Goal: Check status: Check status

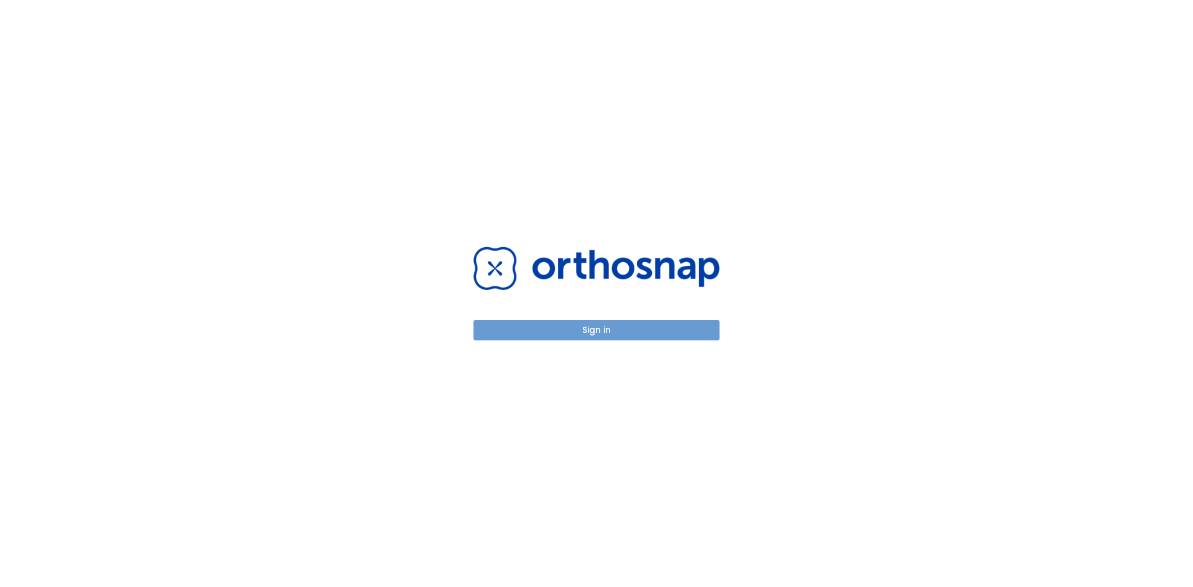
click at [630, 335] on button "Sign in" at bounding box center [597, 330] width 246 height 21
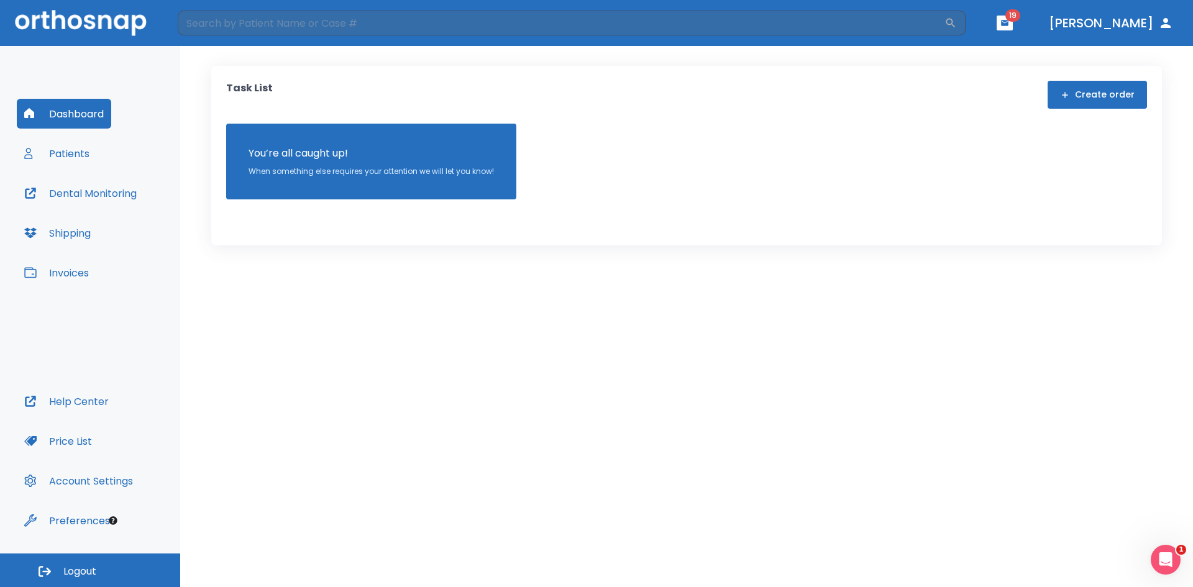
click at [1013, 26] on button "button" at bounding box center [1005, 23] width 16 height 15
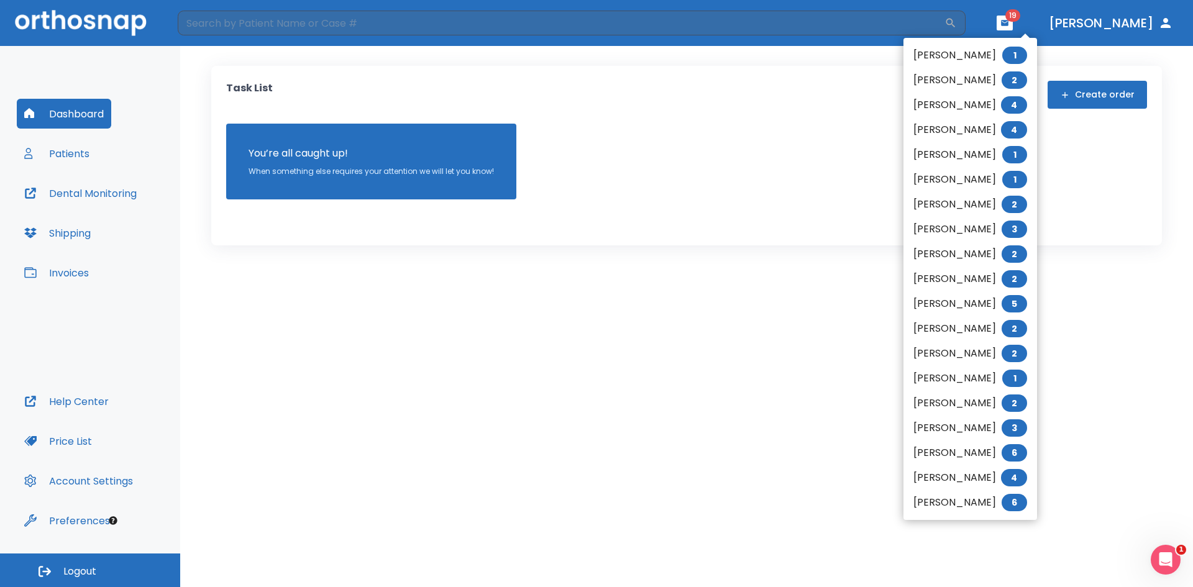
click at [810, 104] on div at bounding box center [596, 293] width 1193 height 587
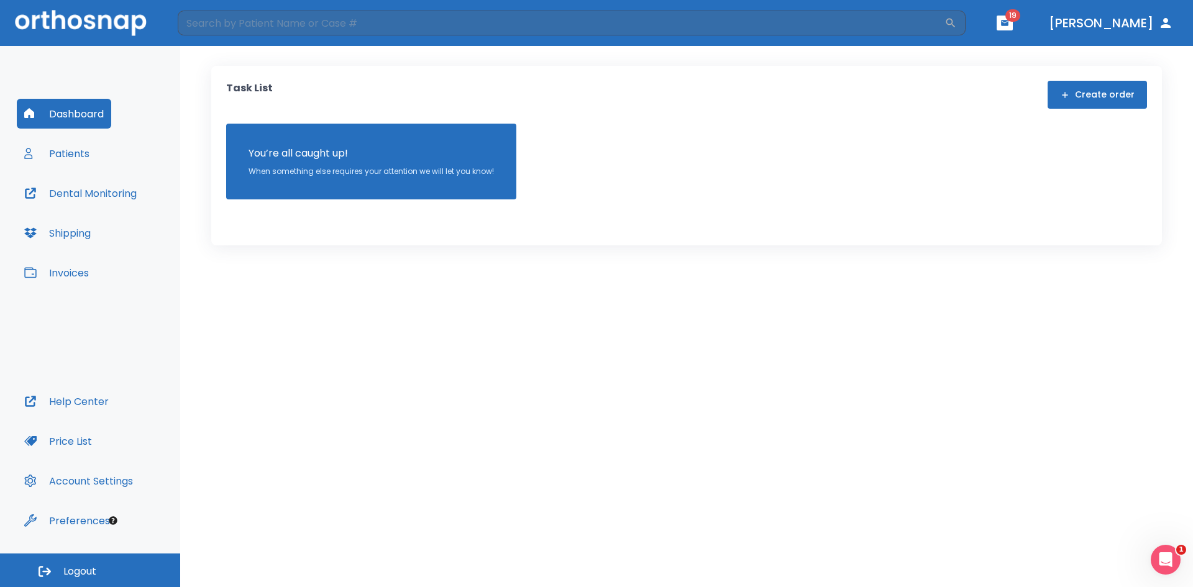
click at [70, 154] on button "Patients" at bounding box center [57, 154] width 80 height 30
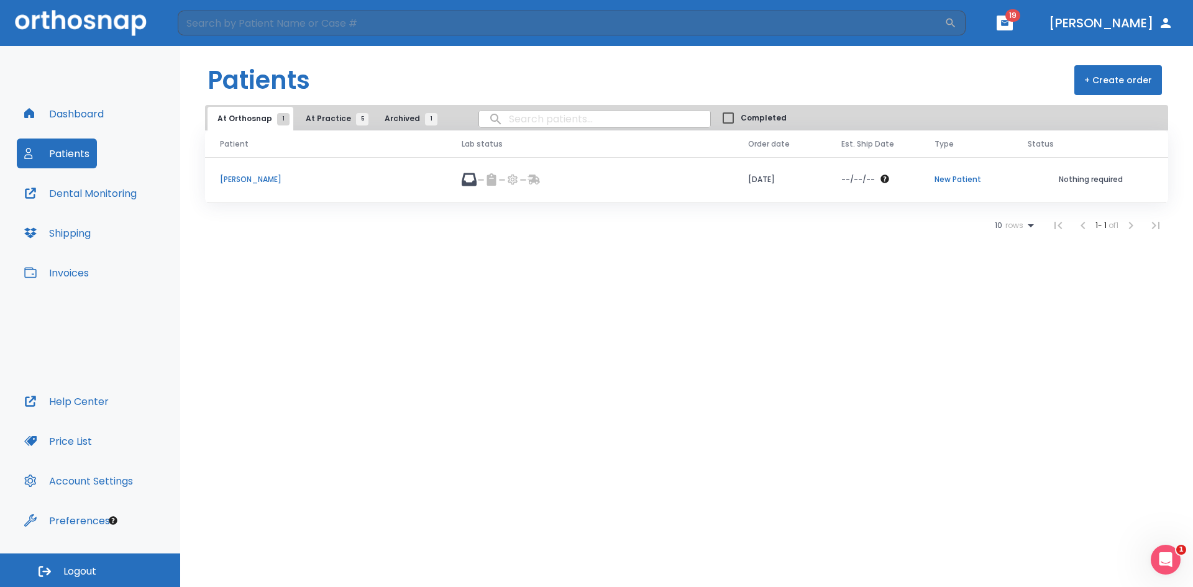
click at [265, 178] on p "[PERSON_NAME]" at bounding box center [326, 179] width 212 height 11
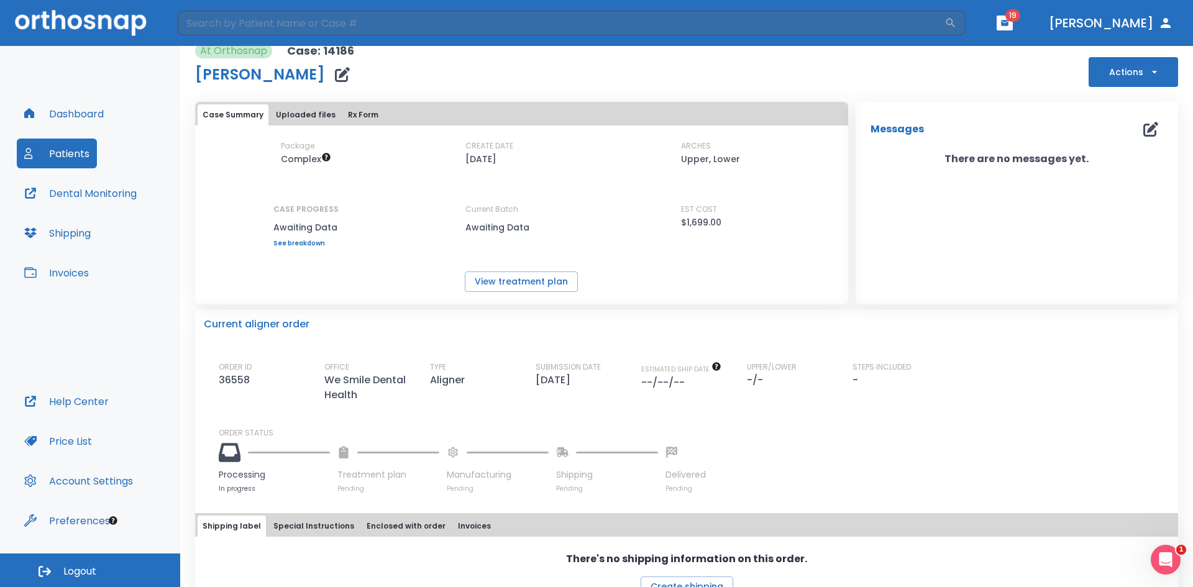
scroll to position [44, 0]
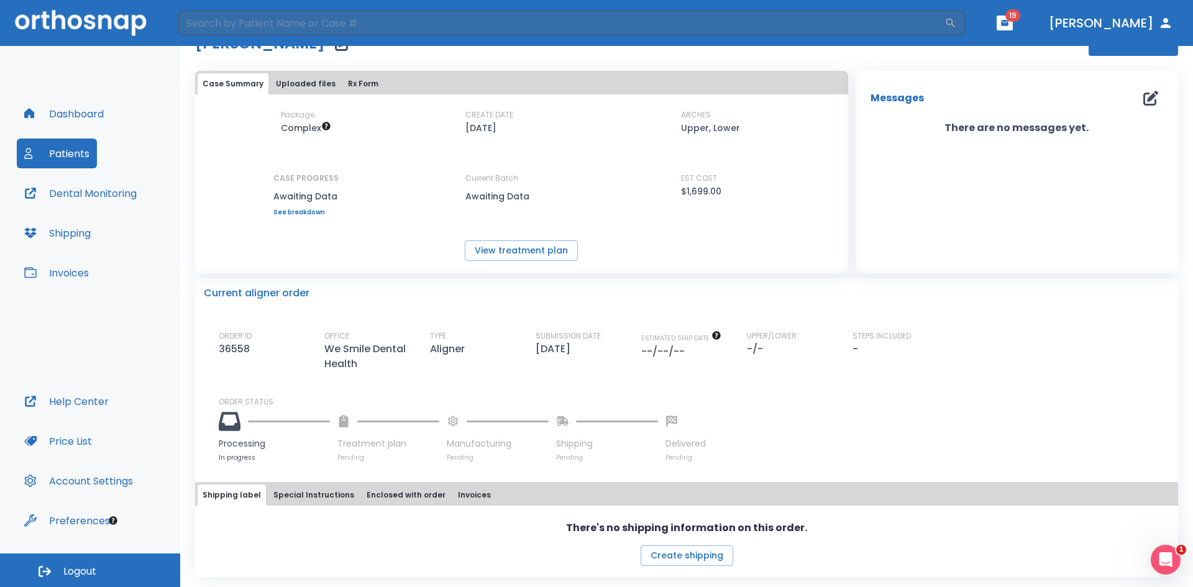
drag, startPoint x: 840, startPoint y: 64, endPoint x: 842, endPoint y: 132, distance: 67.8
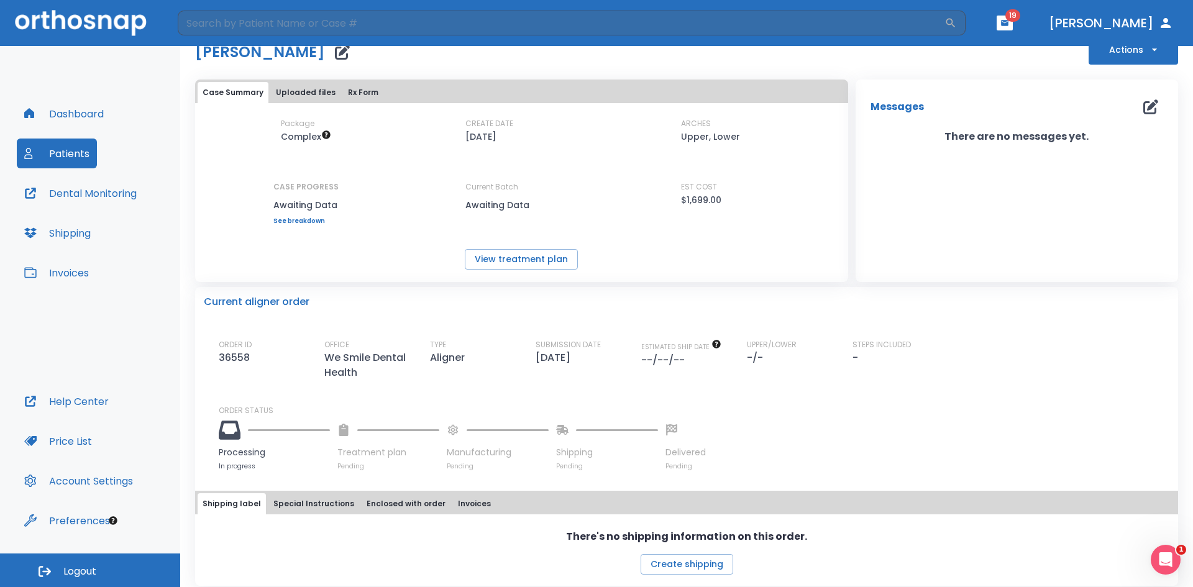
scroll to position [0, 0]
drag, startPoint x: 517, startPoint y: 82, endPoint x: 513, endPoint y: 151, distance: 69.1
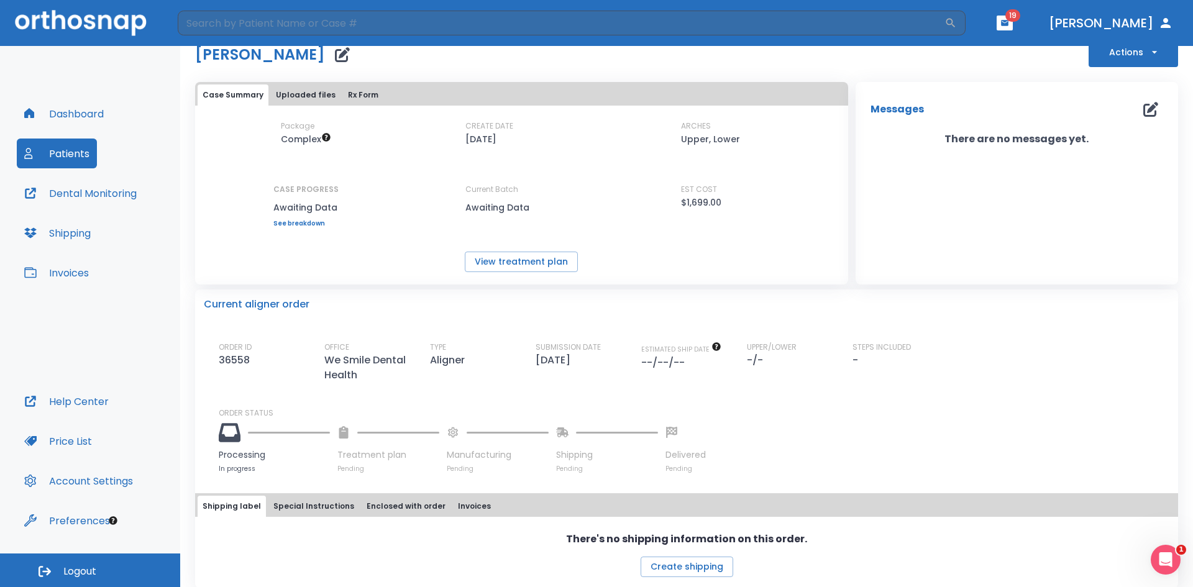
drag, startPoint x: 513, startPoint y: 151, endPoint x: 523, endPoint y: 106, distance: 46.6
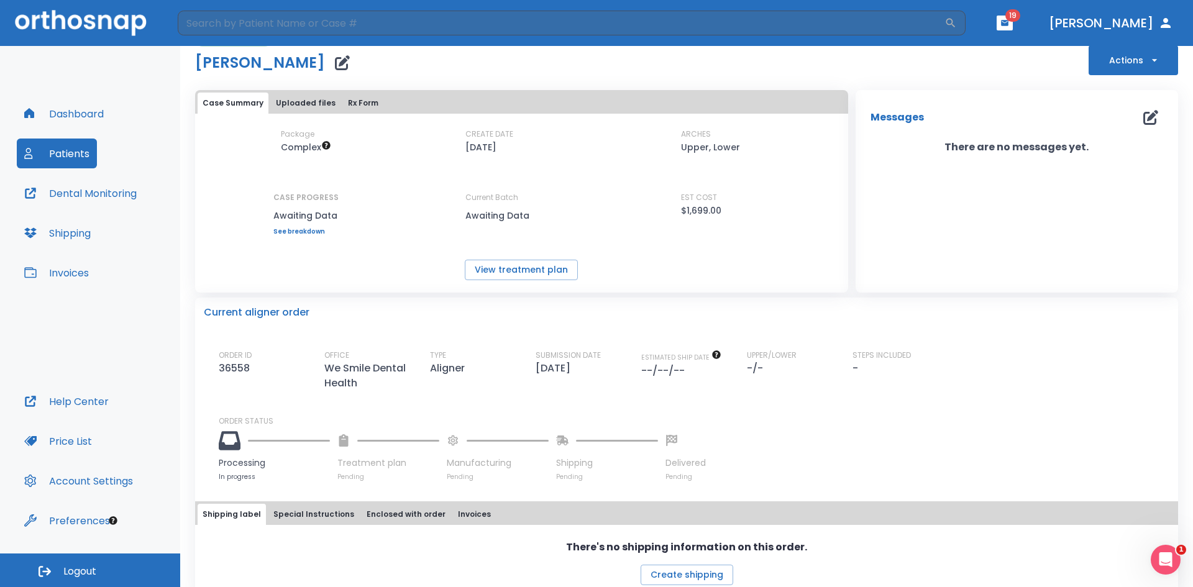
click at [523, 72] on div "At Orthosnap Case: 14186 [PERSON_NAME] Actions" at bounding box center [686, 54] width 983 height 44
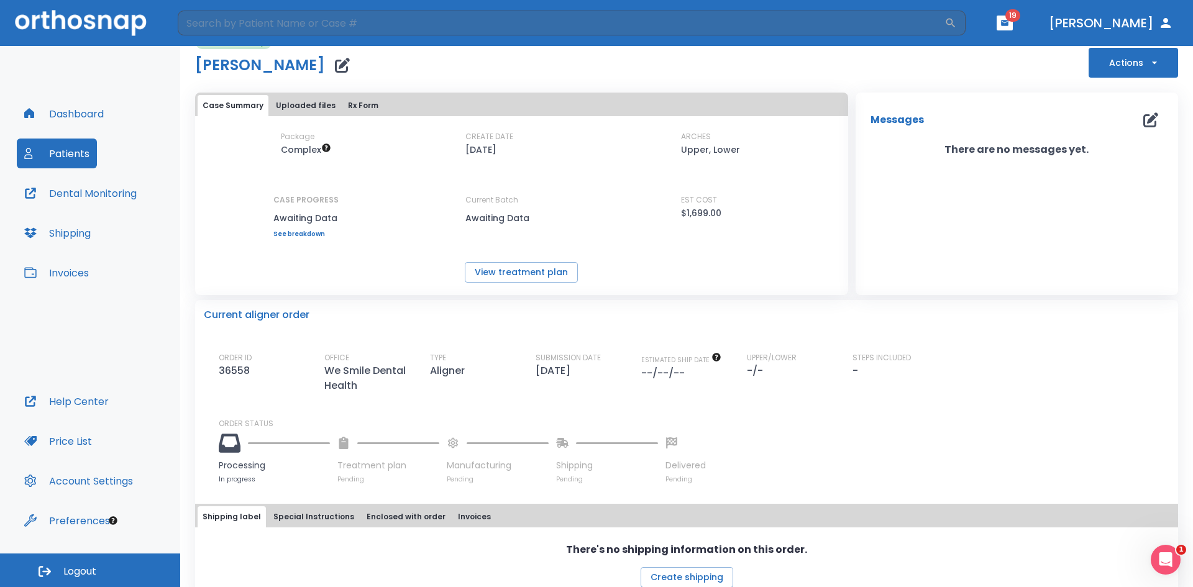
scroll to position [44, 0]
